Goal: Navigation & Orientation: Find specific page/section

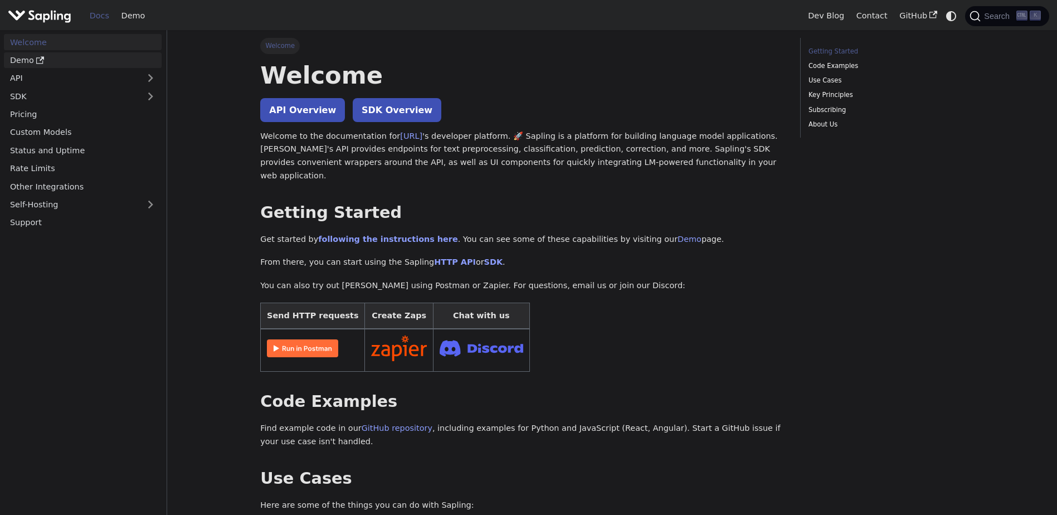
click at [28, 64] on link "Demo" at bounding box center [83, 60] width 158 height 16
